Goal: Transaction & Acquisition: Purchase product/service

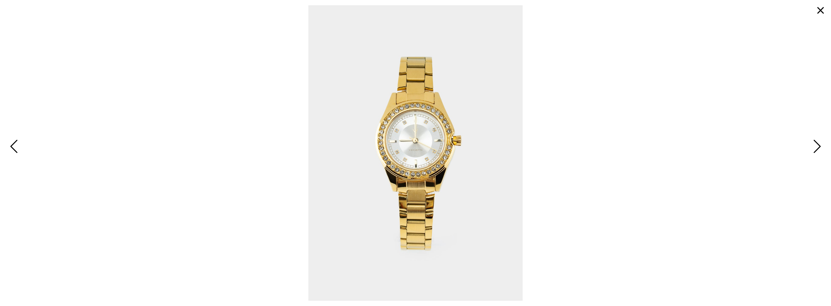
click at [824, 8] on button "button" at bounding box center [820, 11] width 16 height 16
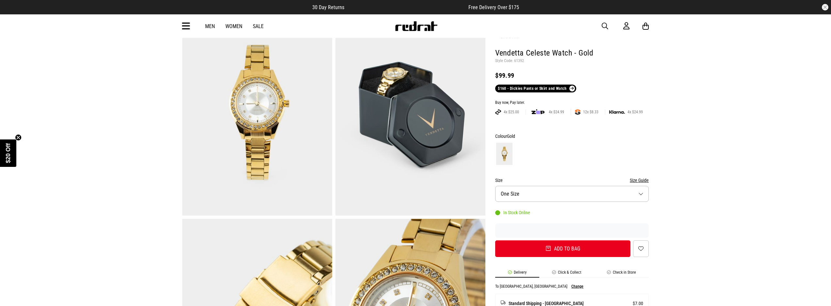
click at [185, 28] on icon at bounding box center [186, 26] width 8 height 11
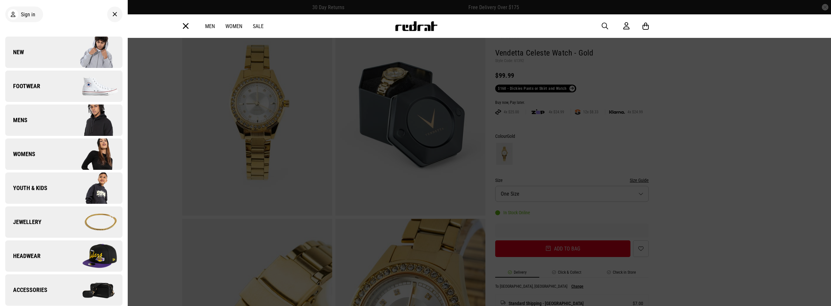
scroll to position [59, 0]
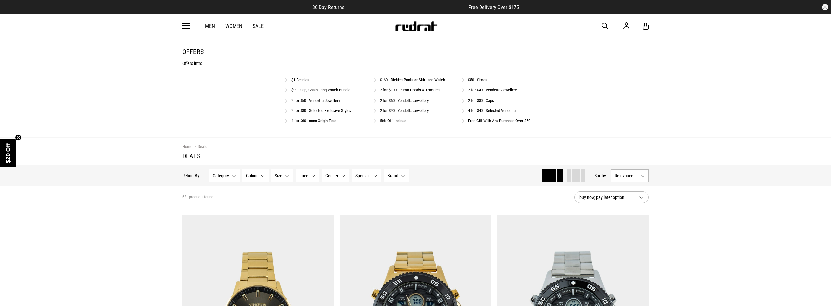
click at [409, 100] on link "2 for $60 - Vendetta Jewellery" at bounding box center [404, 100] width 49 height 5
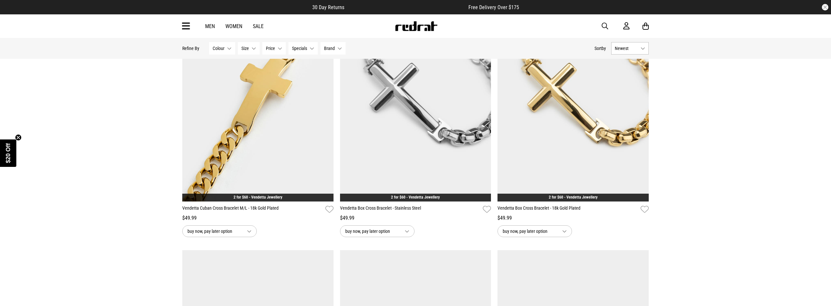
scroll to position [221, 0]
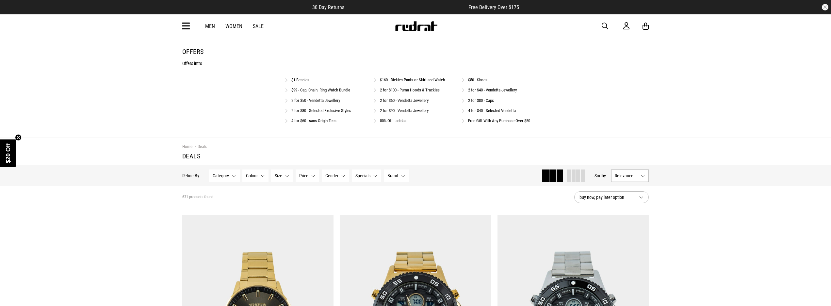
click at [327, 101] on link "2 for $50 - Vendetta Jewellery" at bounding box center [315, 100] width 49 height 5
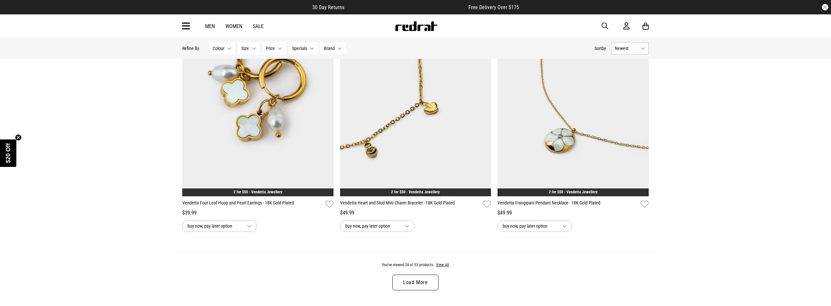
scroll to position [1946, 0]
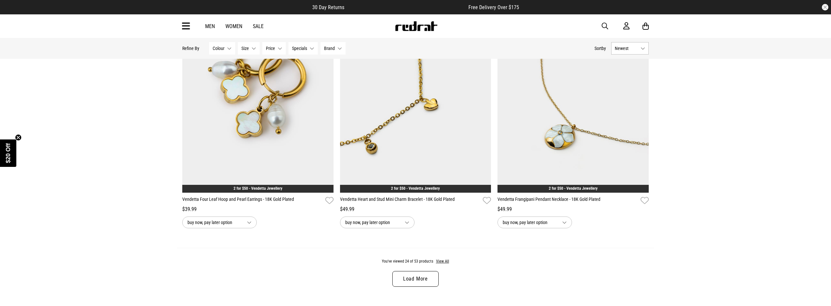
click at [425, 283] on link "Load More" at bounding box center [415, 279] width 46 height 16
